Goal: Information Seeking & Learning: Learn about a topic

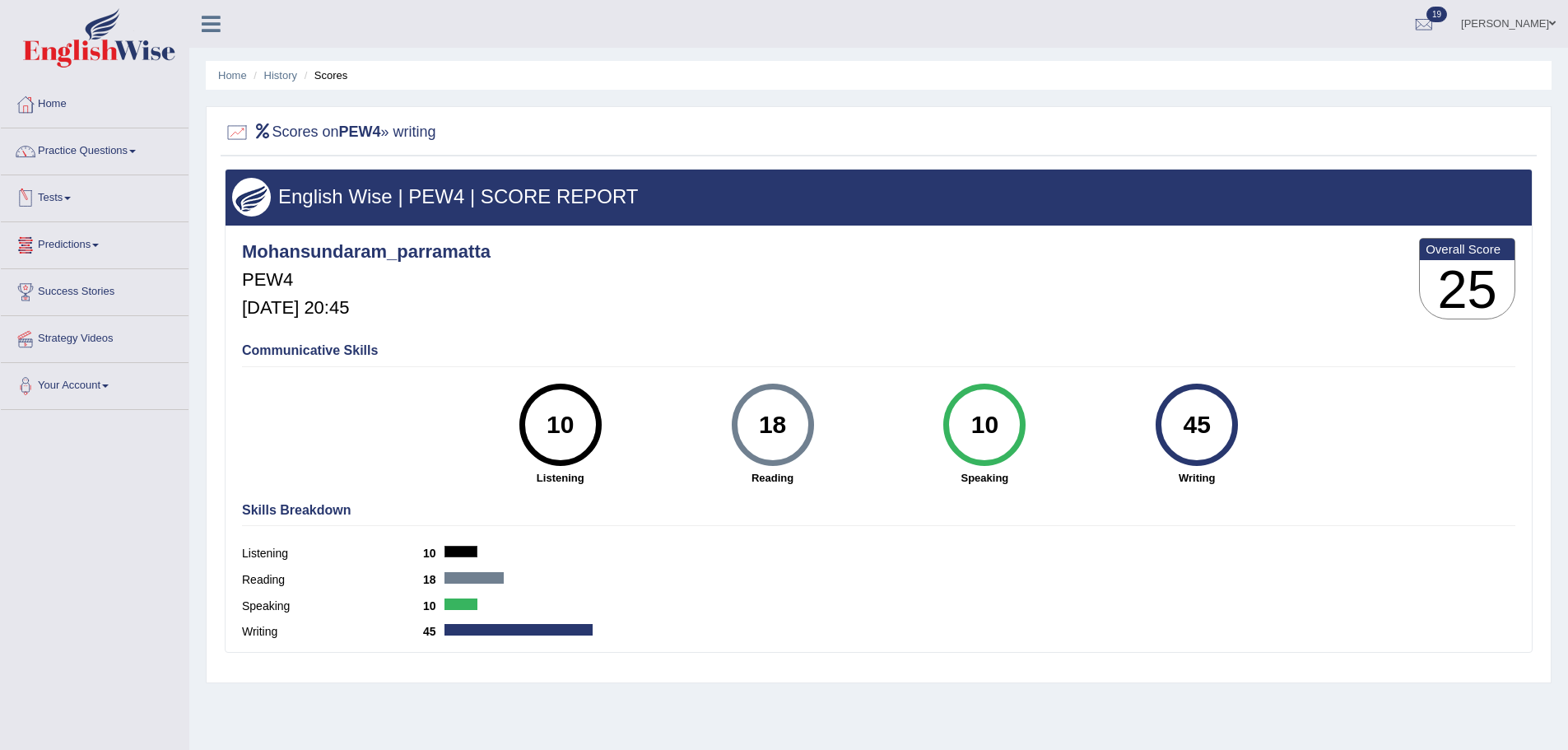
click at [74, 201] on link "Tests" at bounding box center [94, 195] width 188 height 41
click at [119, 152] on link "Practice Questions" at bounding box center [94, 148] width 188 height 41
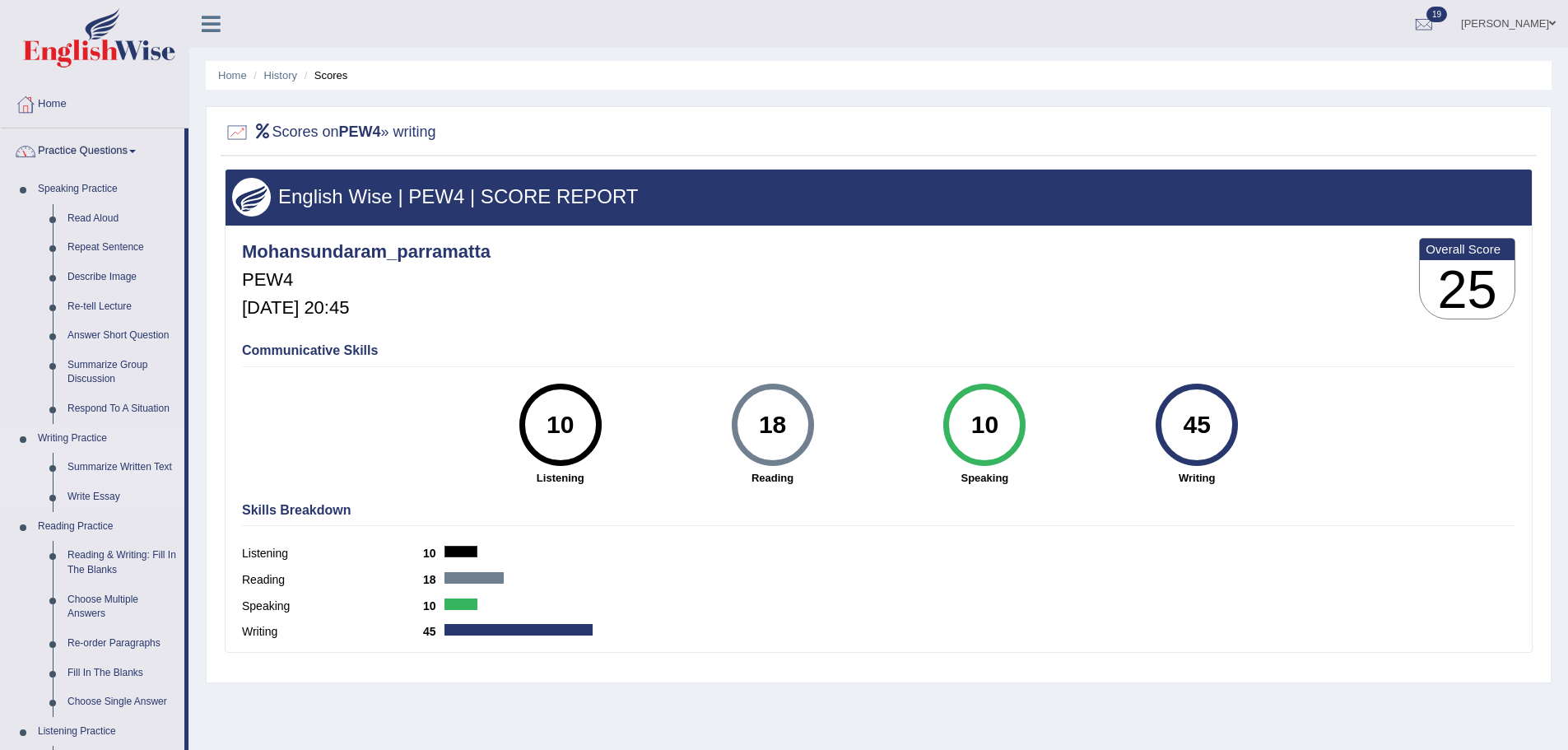
scroll to position [540, 0]
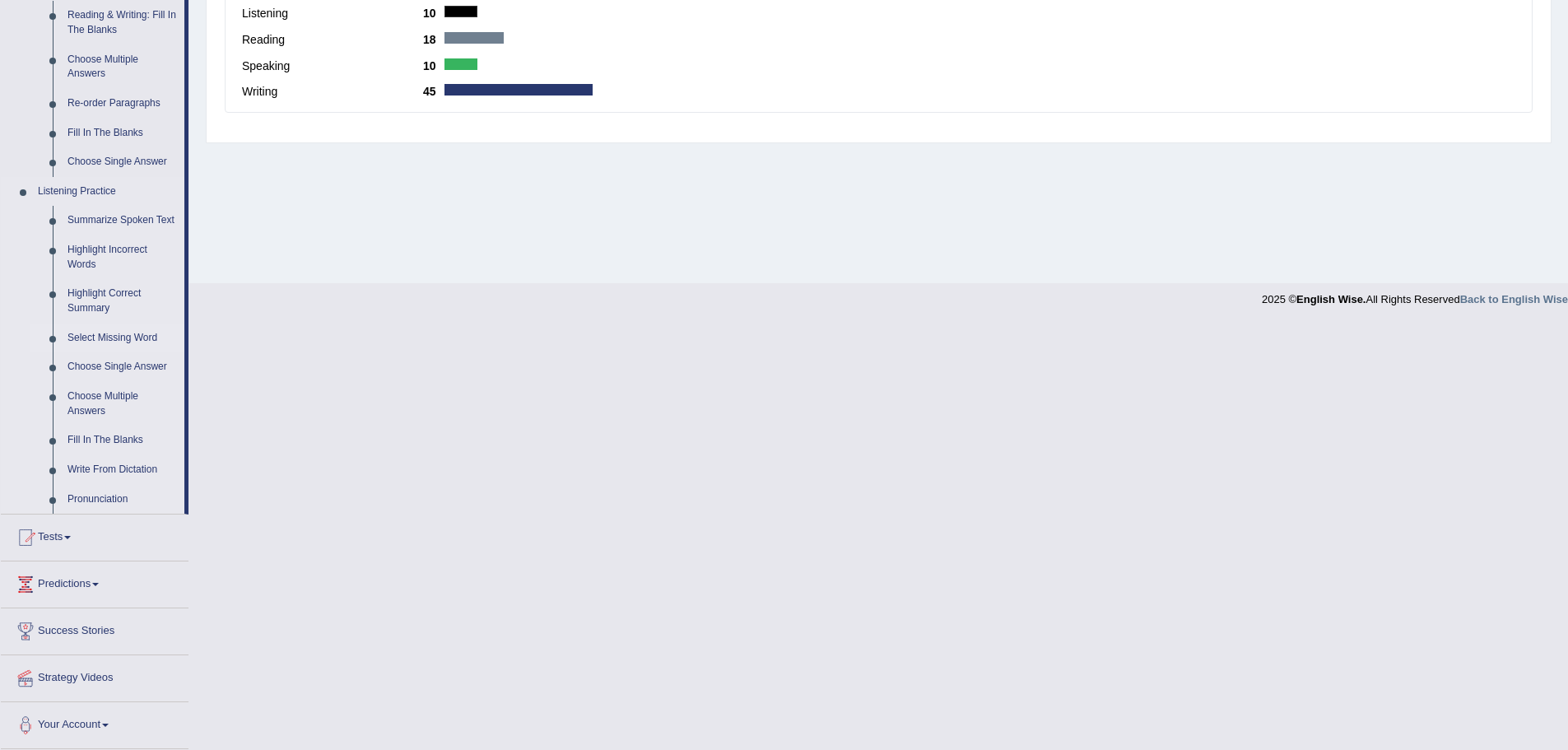
click at [121, 330] on link "Select Missing Word" at bounding box center [123, 338] width 124 height 29
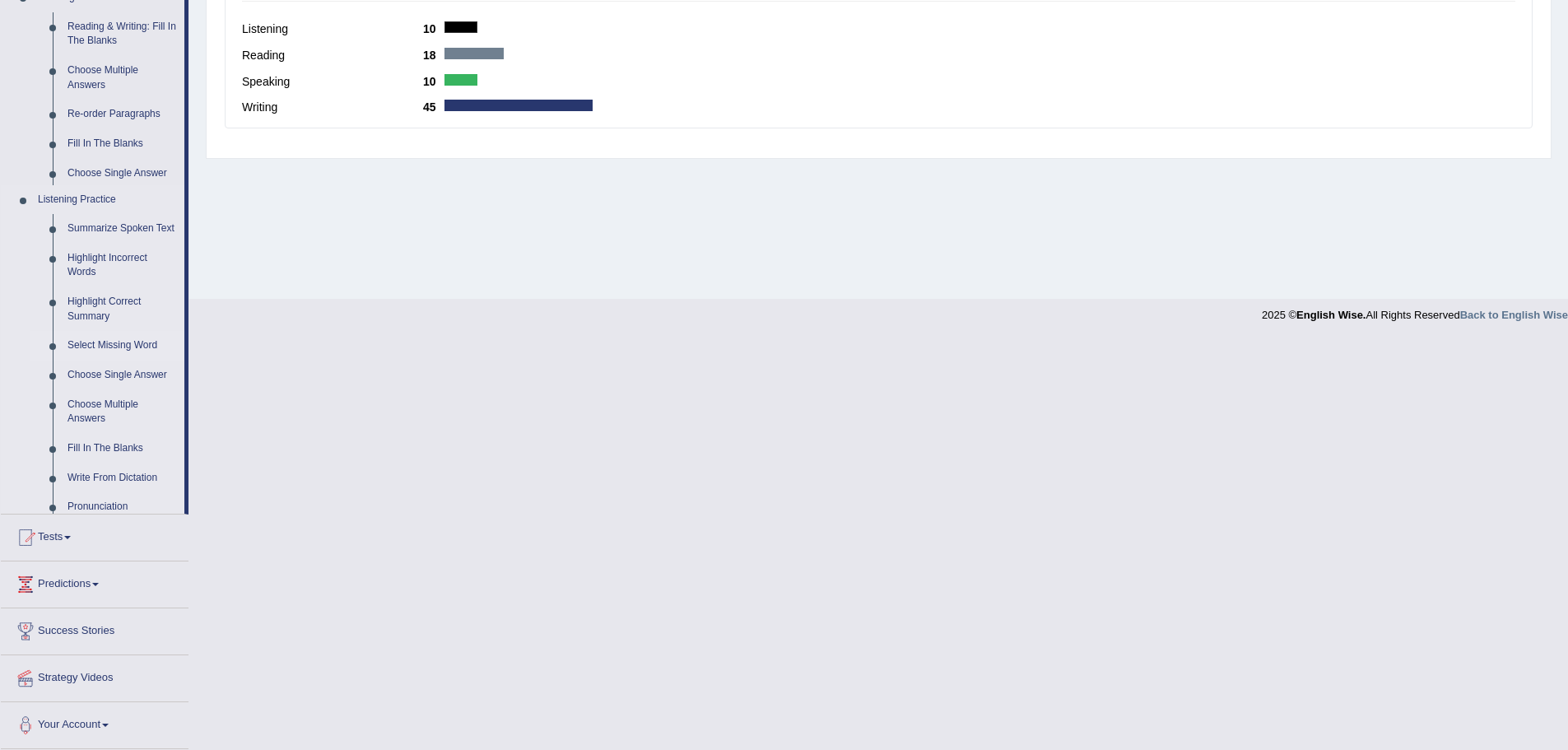
scroll to position [114, 0]
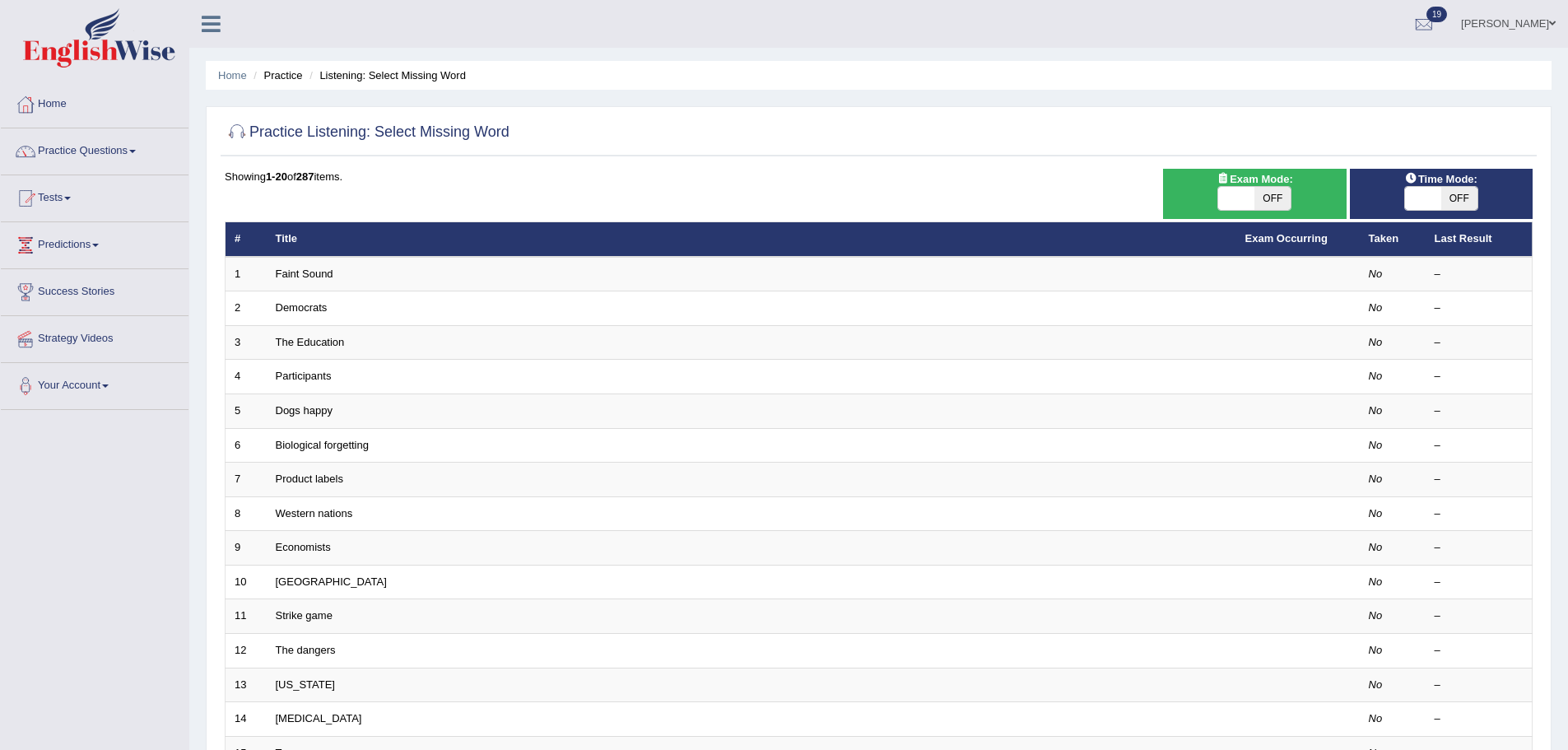
click at [89, 157] on link "Practice Questions" at bounding box center [94, 148] width 188 height 41
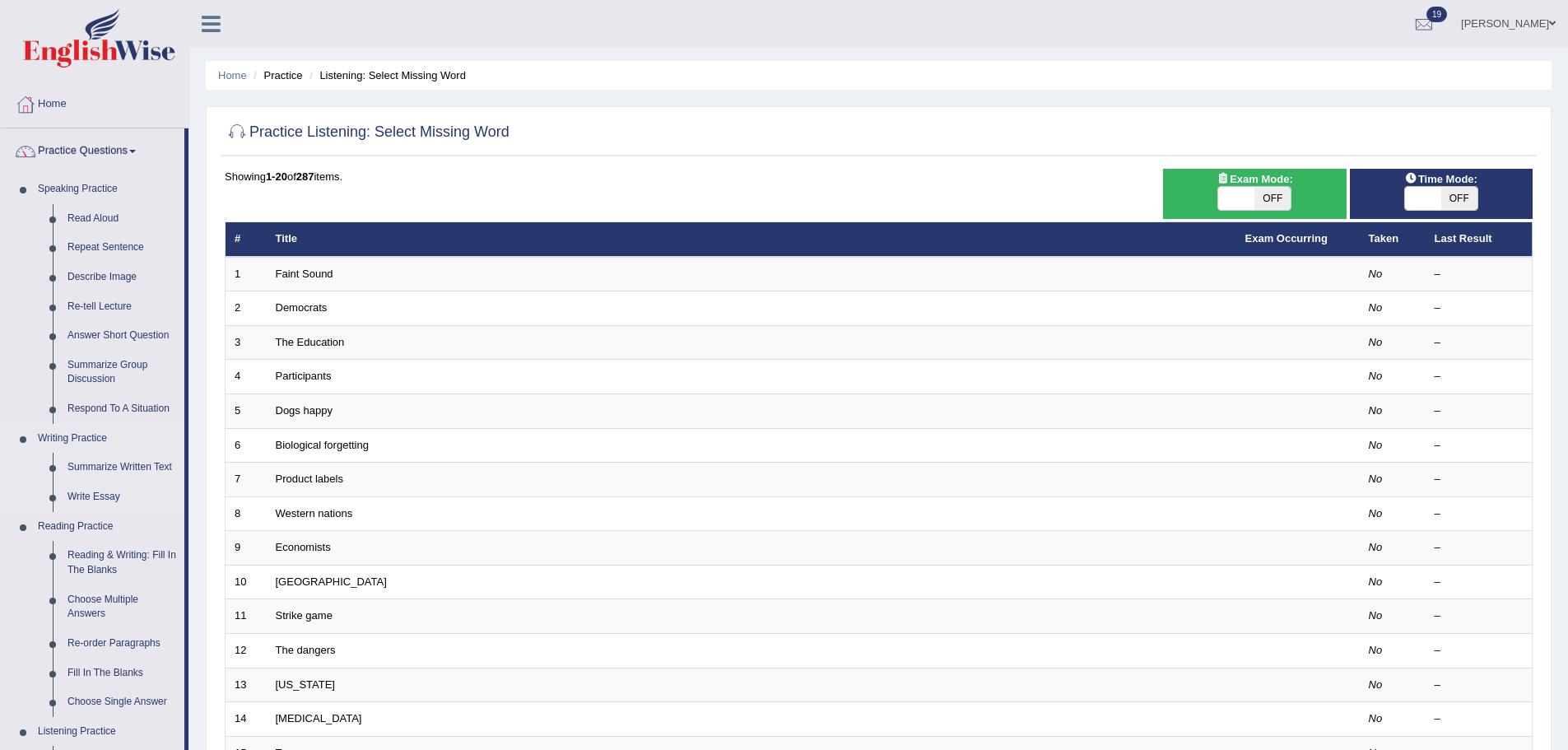
scroll to position [540, 0]
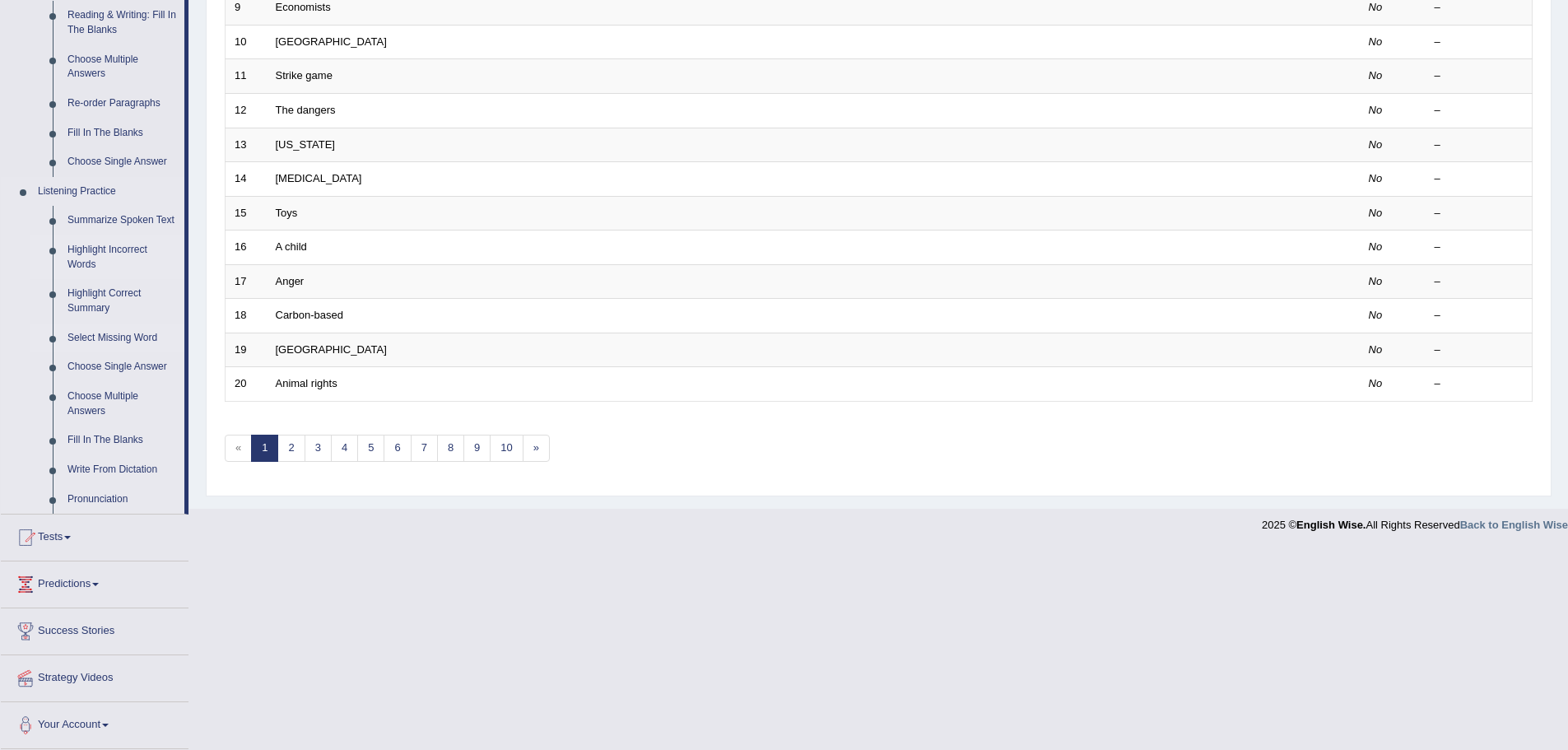
click at [93, 254] on link "Highlight Incorrect Words" at bounding box center [123, 257] width 124 height 44
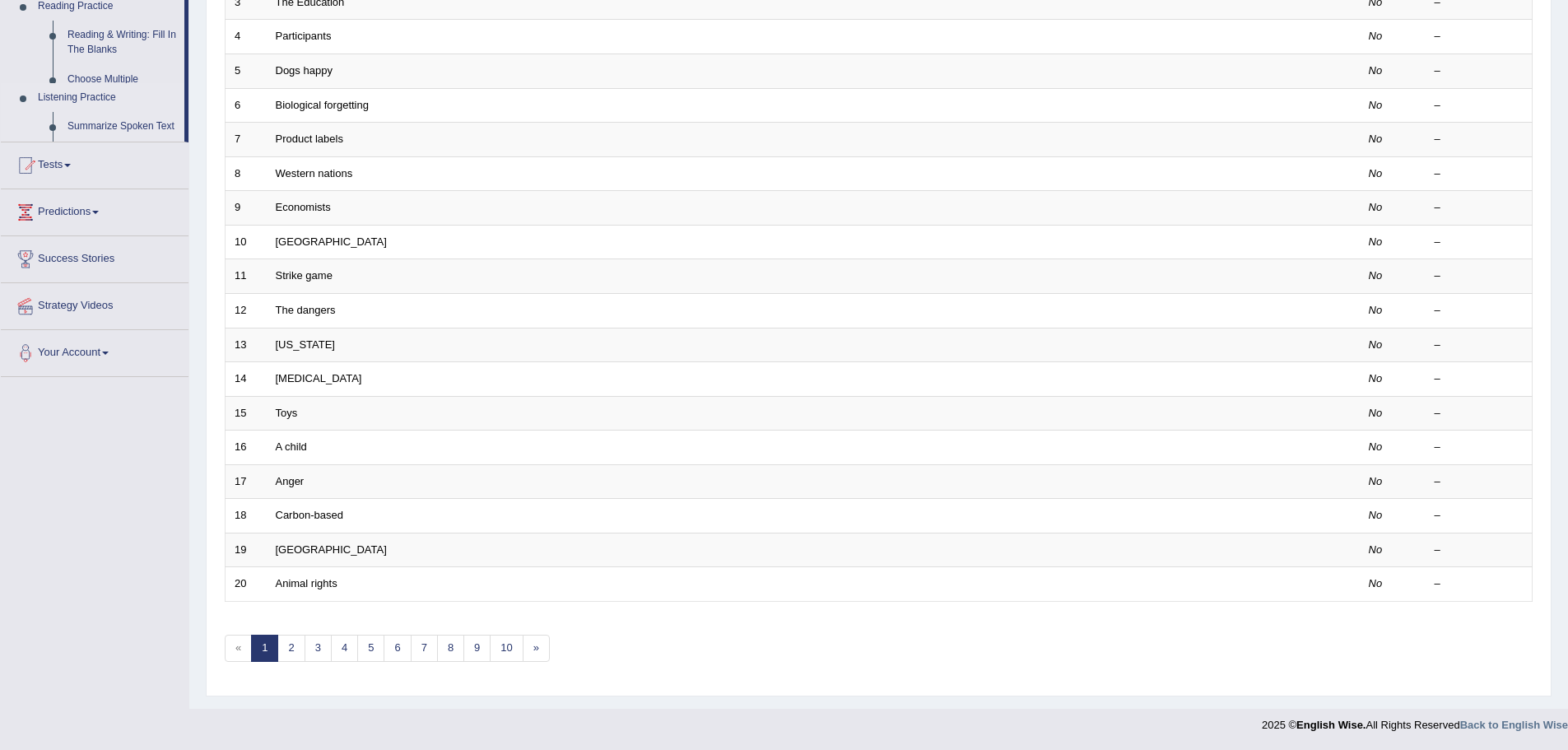
scroll to position [340, 0]
